Goal: Transaction & Acquisition: Subscribe to service/newsletter

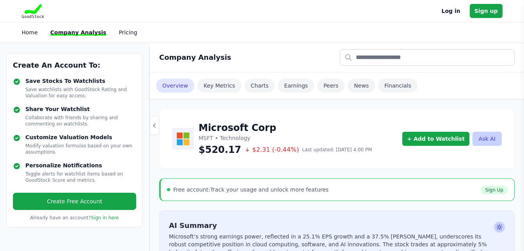
click at [278, 47] on div "Company Analysis" at bounding box center [337, 57] width 374 height 29
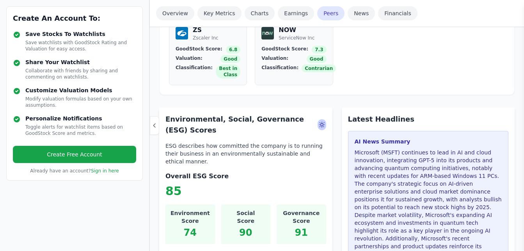
scroll to position [1160, 0]
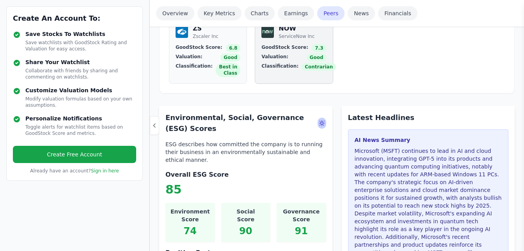
click at [272, 53] on span "Valuation:" at bounding box center [275, 57] width 27 height 8
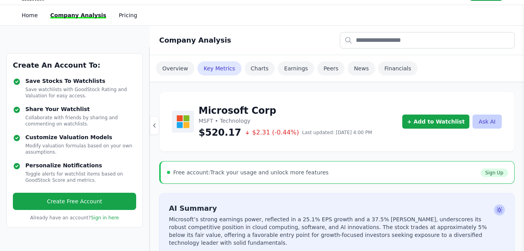
scroll to position [0, 0]
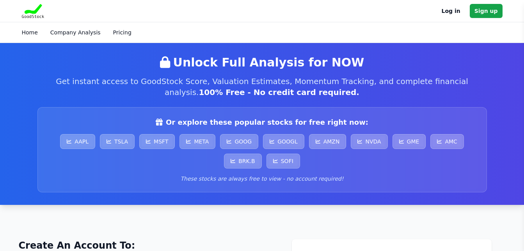
scroll to position [212, 0]
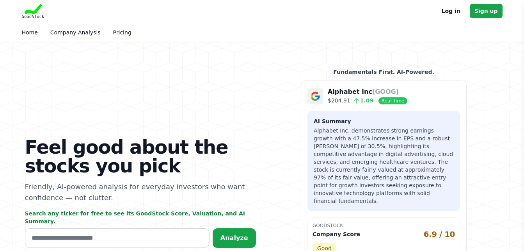
scroll to position [30, 0]
